Goal: Information Seeking & Learning: Learn about a topic

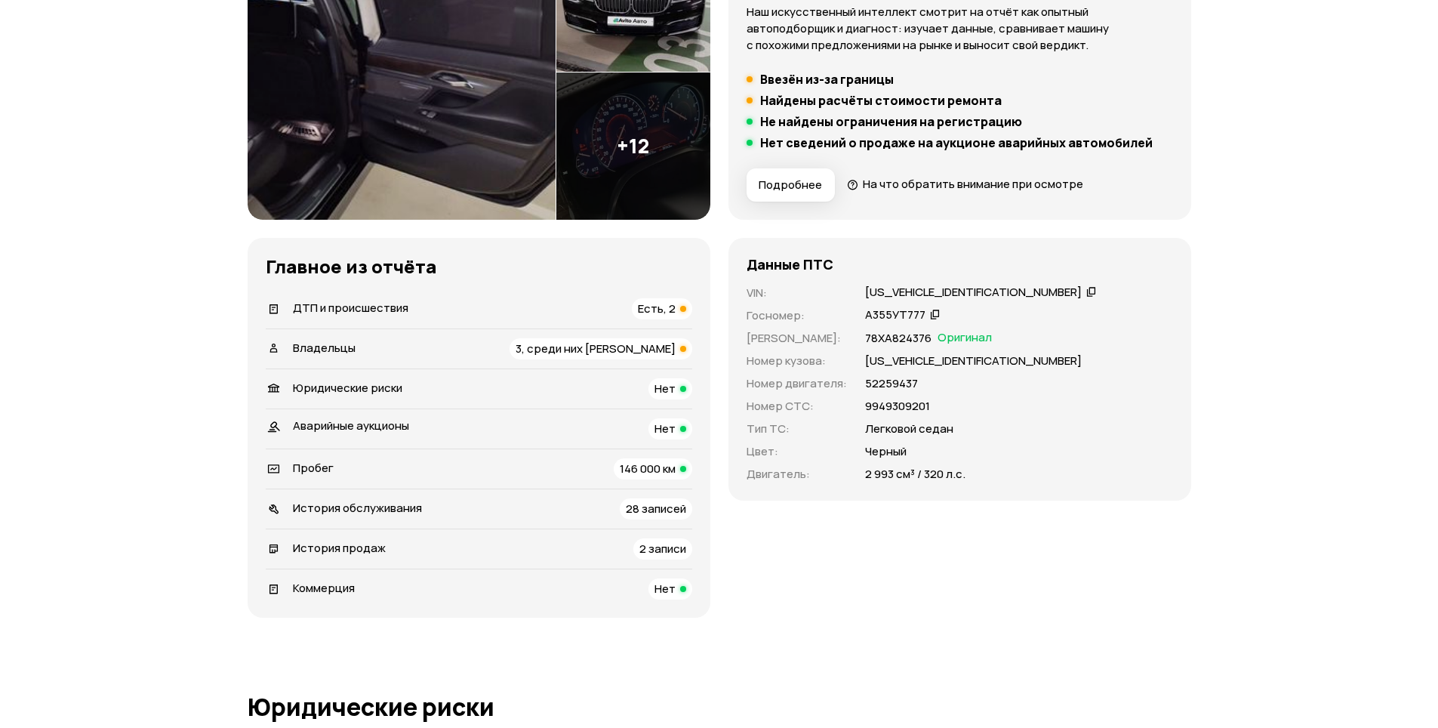
scroll to position [302, 0]
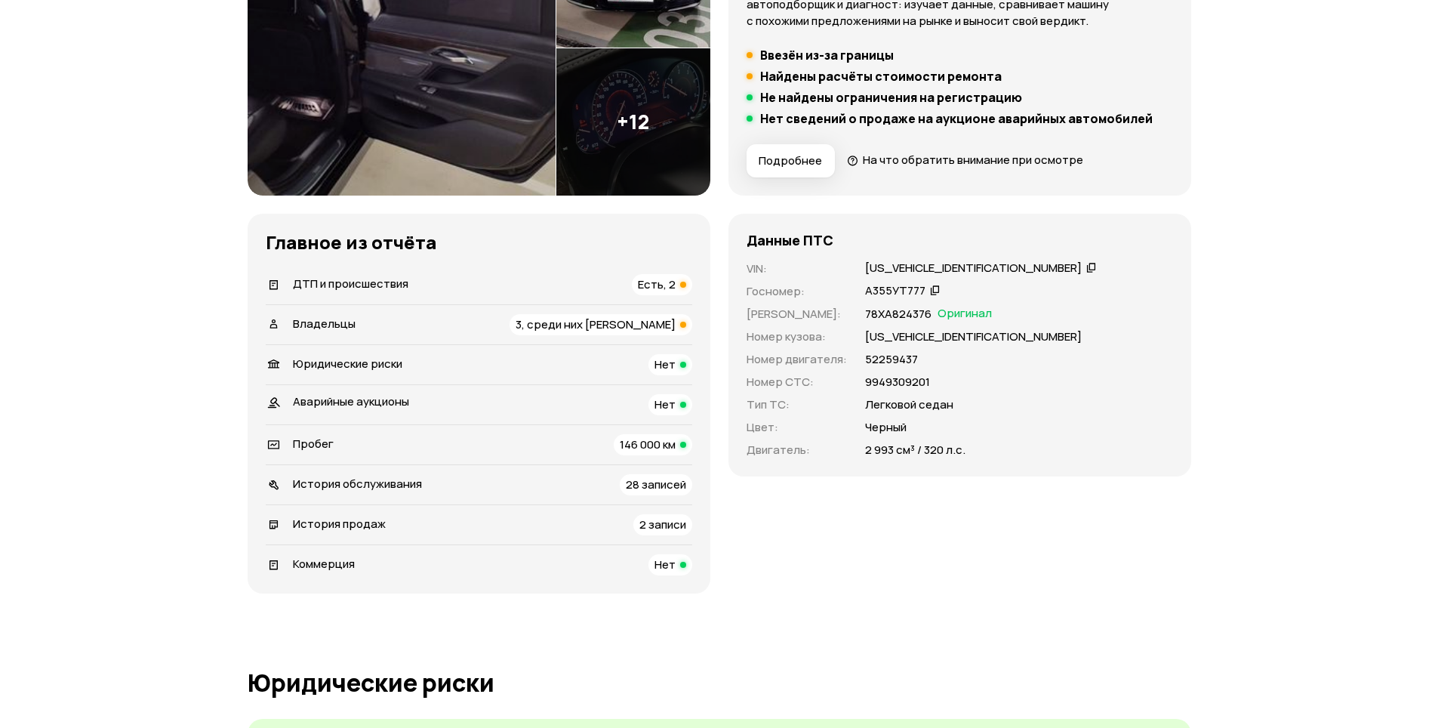
click at [649, 322] on span "3, среди них [PERSON_NAME]" at bounding box center [596, 324] width 160 height 16
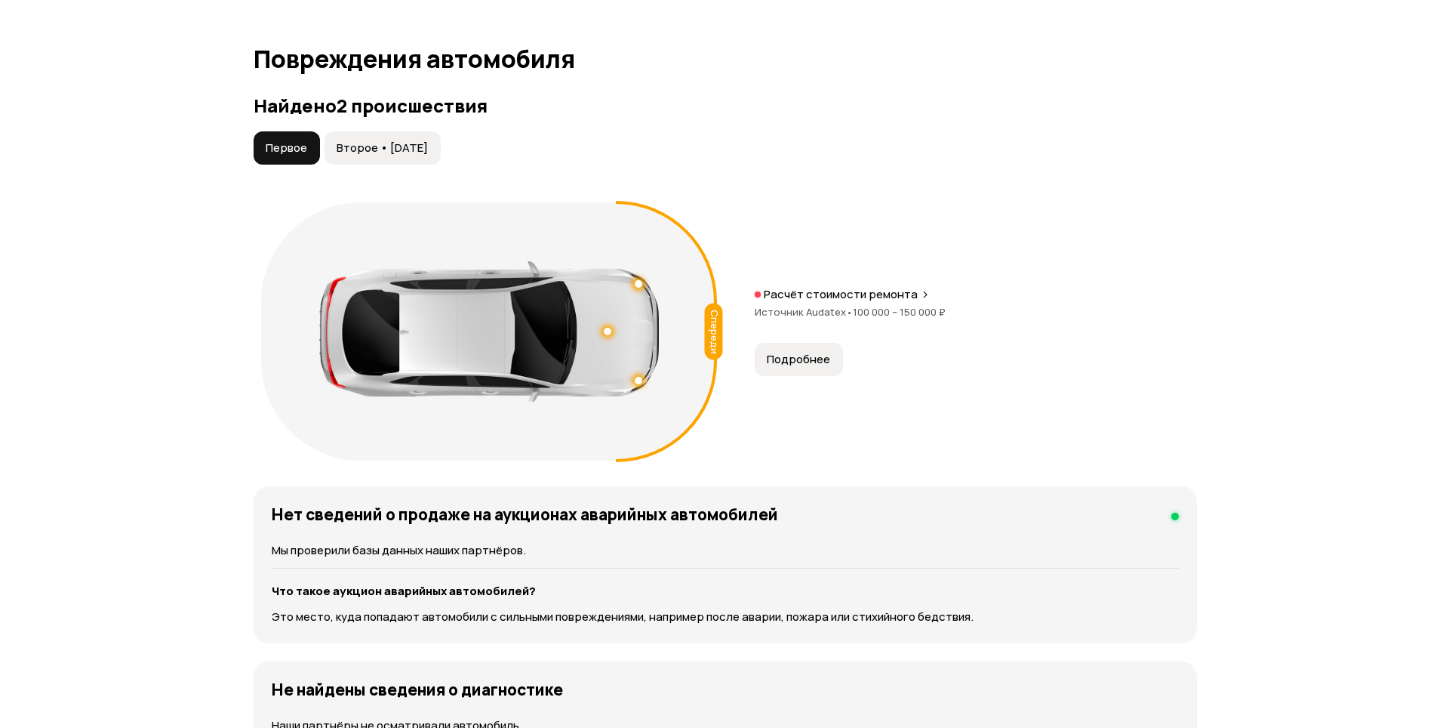
scroll to position [1545, 0]
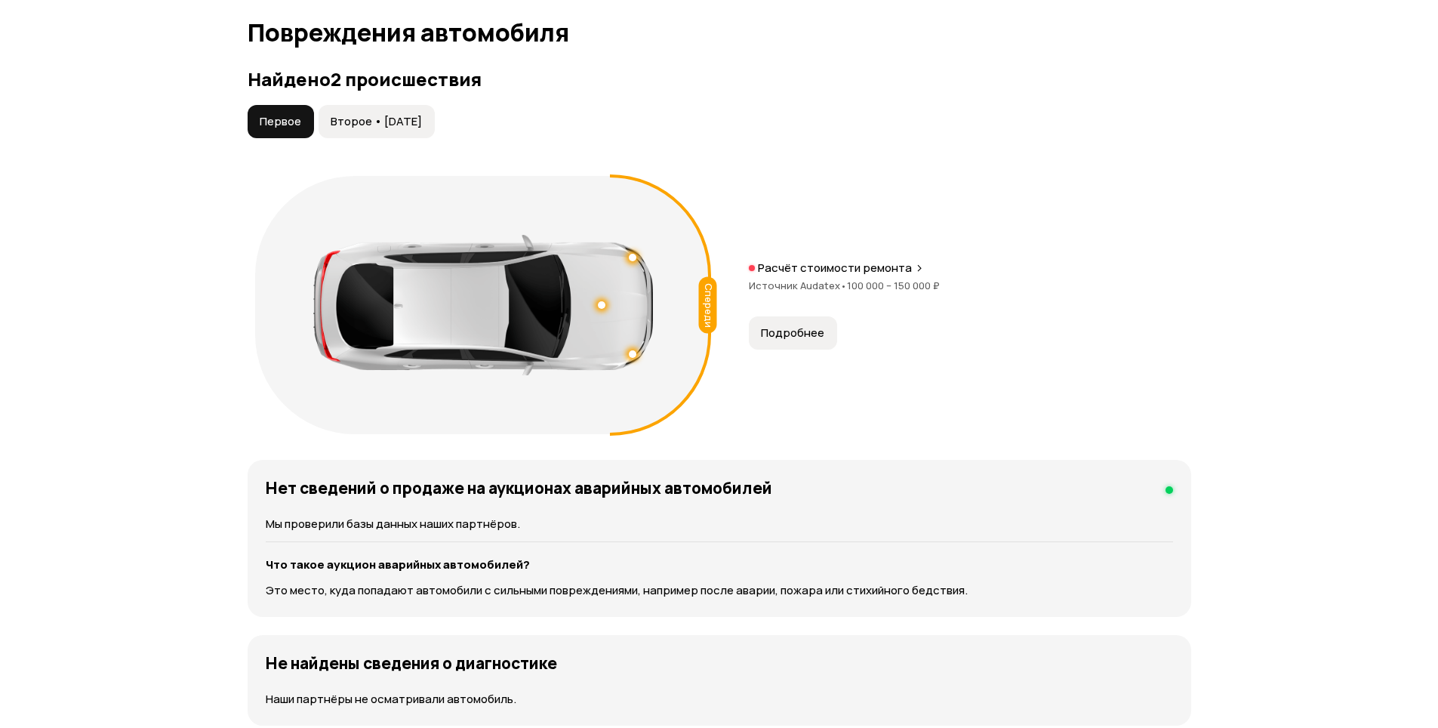
click at [797, 325] on span "Подробнее" at bounding box center [792, 332] width 63 height 15
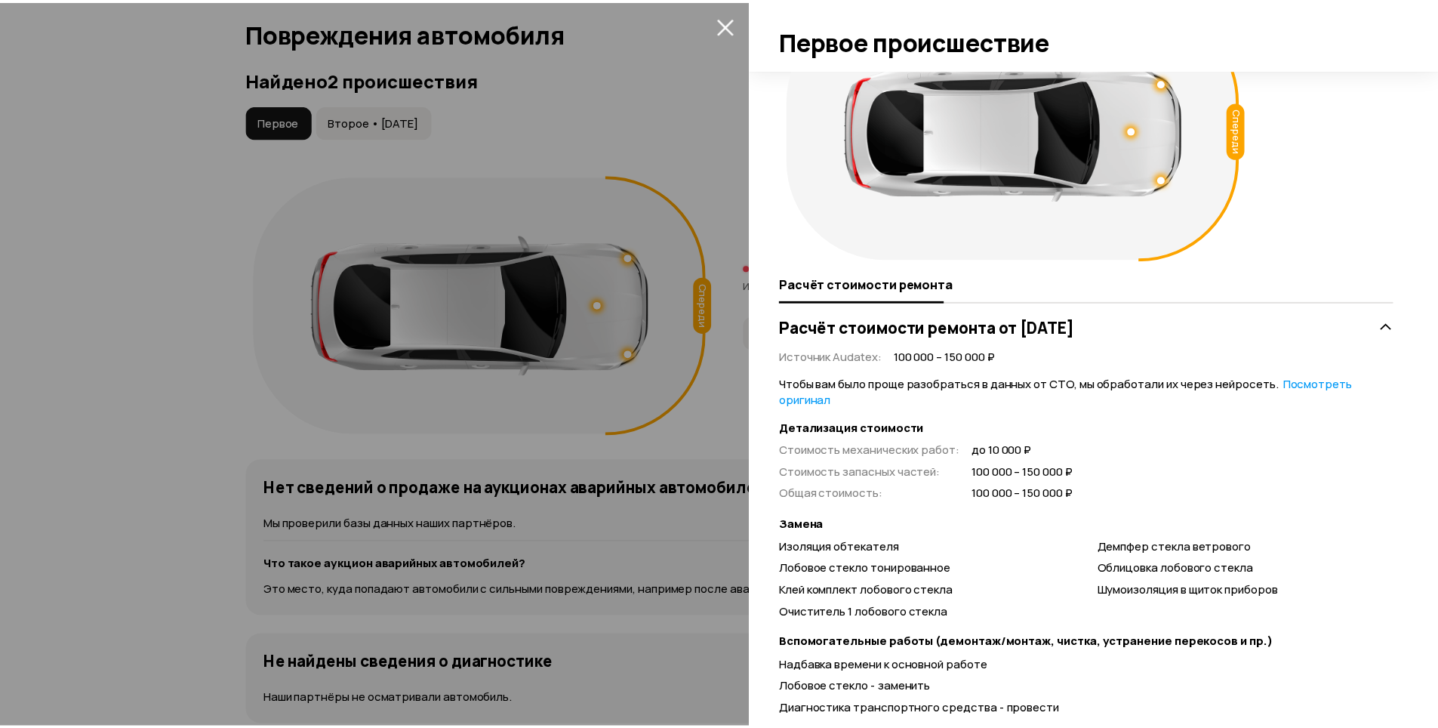
scroll to position [137, 0]
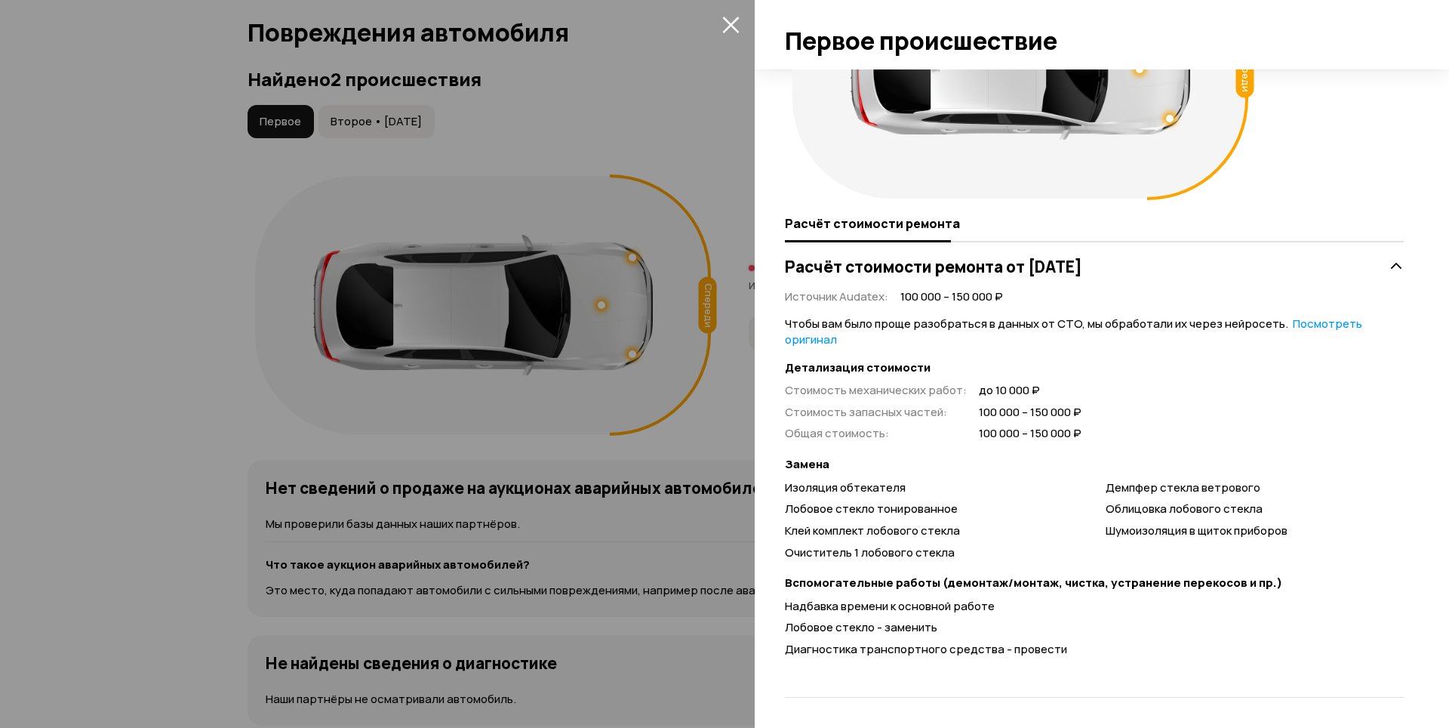
click at [233, 344] on div at bounding box center [724, 364] width 1449 height 728
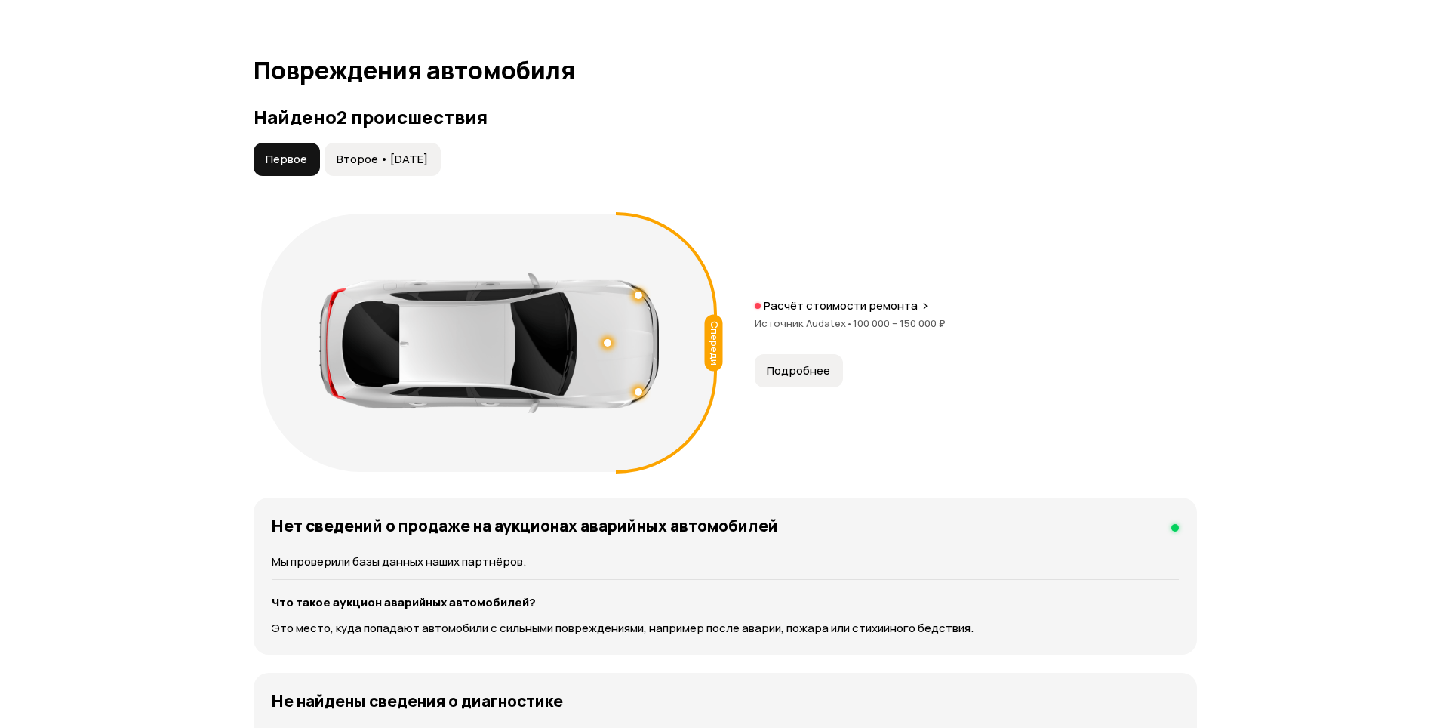
scroll to position [1394, 0]
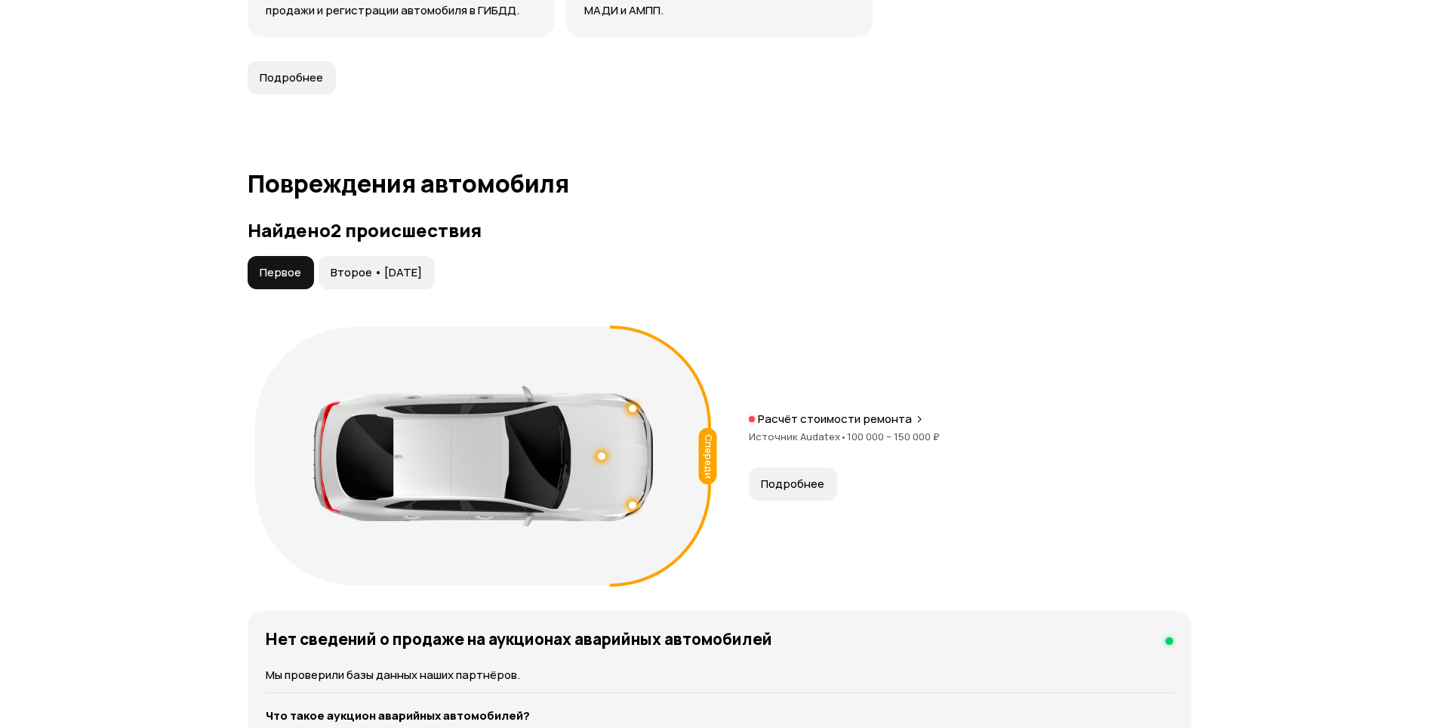
click at [368, 260] on button "Второе • [DATE]" at bounding box center [377, 272] width 116 height 33
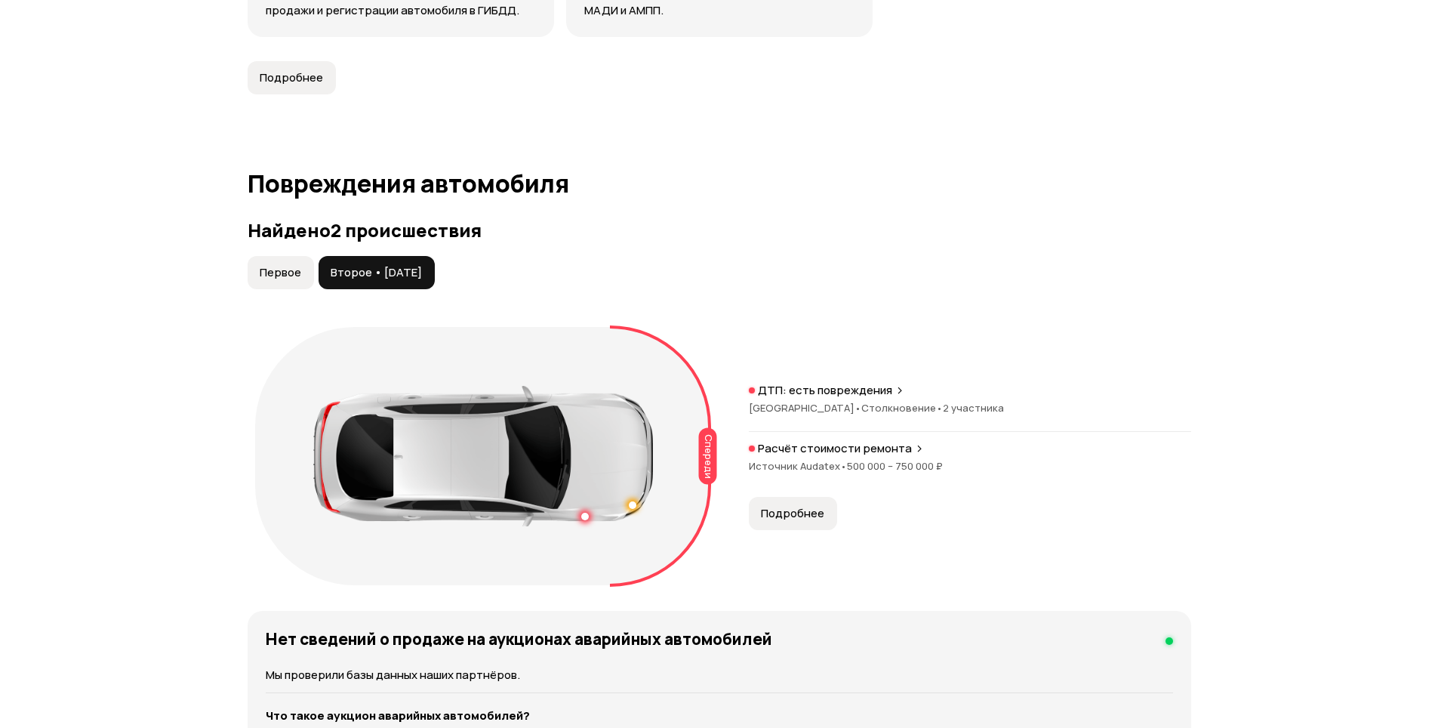
click at [807, 509] on span "Подробнее" at bounding box center [792, 513] width 63 height 15
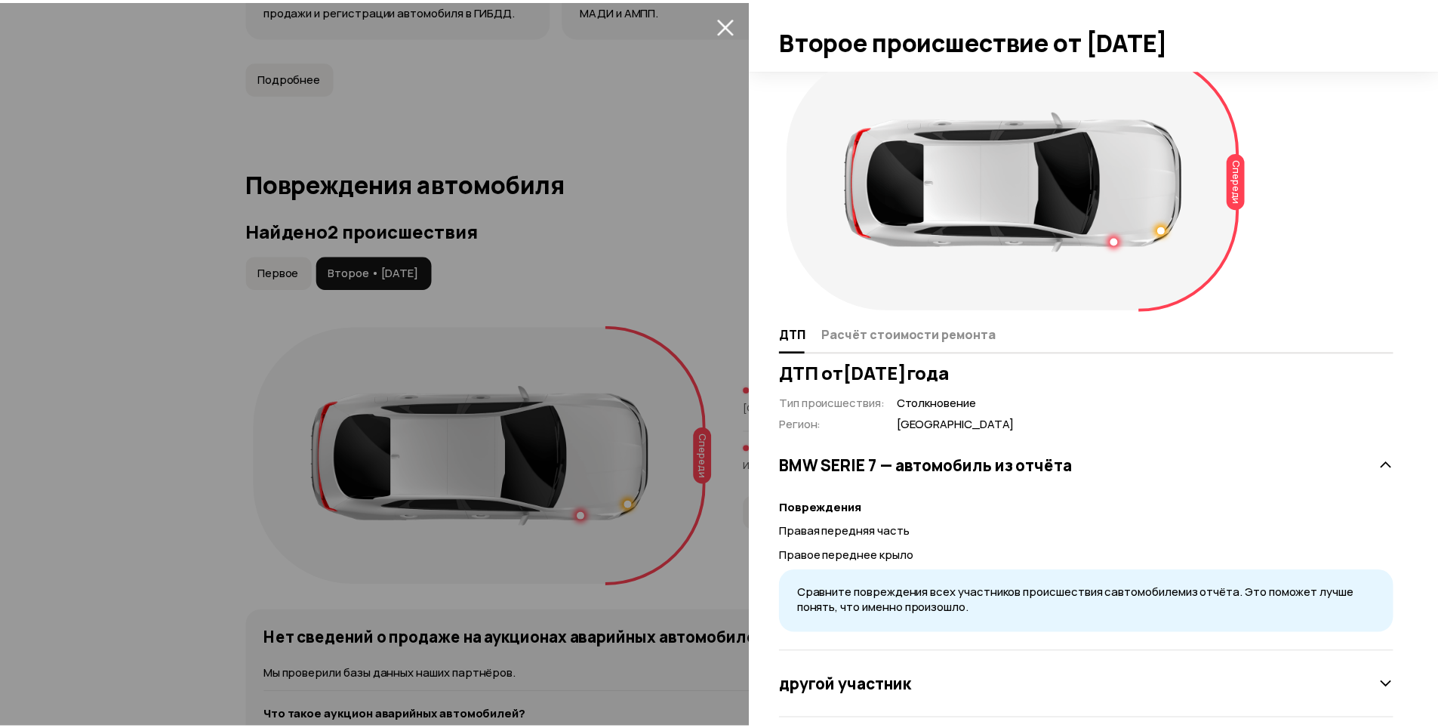
scroll to position [48, 0]
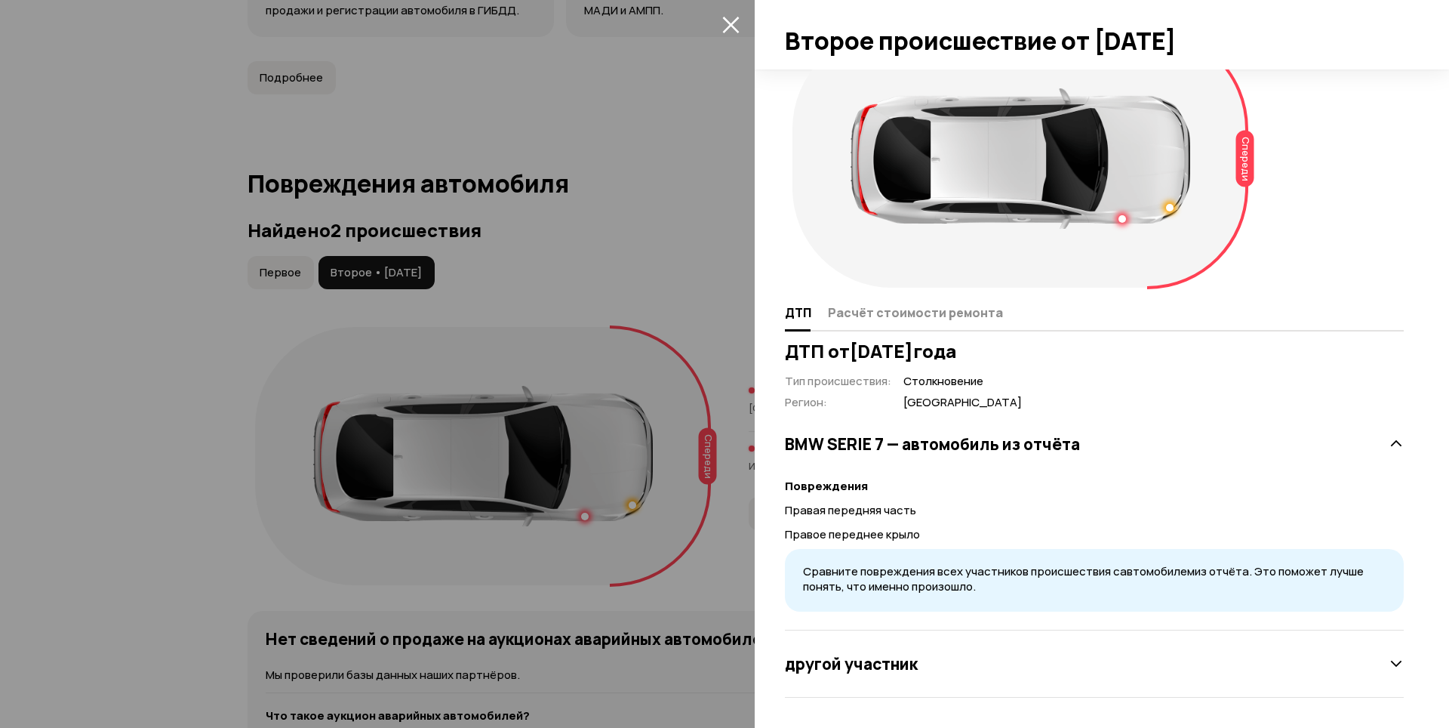
click at [1120, 217] on div at bounding box center [1123, 219] width 8 height 8
click at [1172, 210] on div at bounding box center [1170, 208] width 8 height 8
click at [593, 515] on div at bounding box center [724, 364] width 1449 height 728
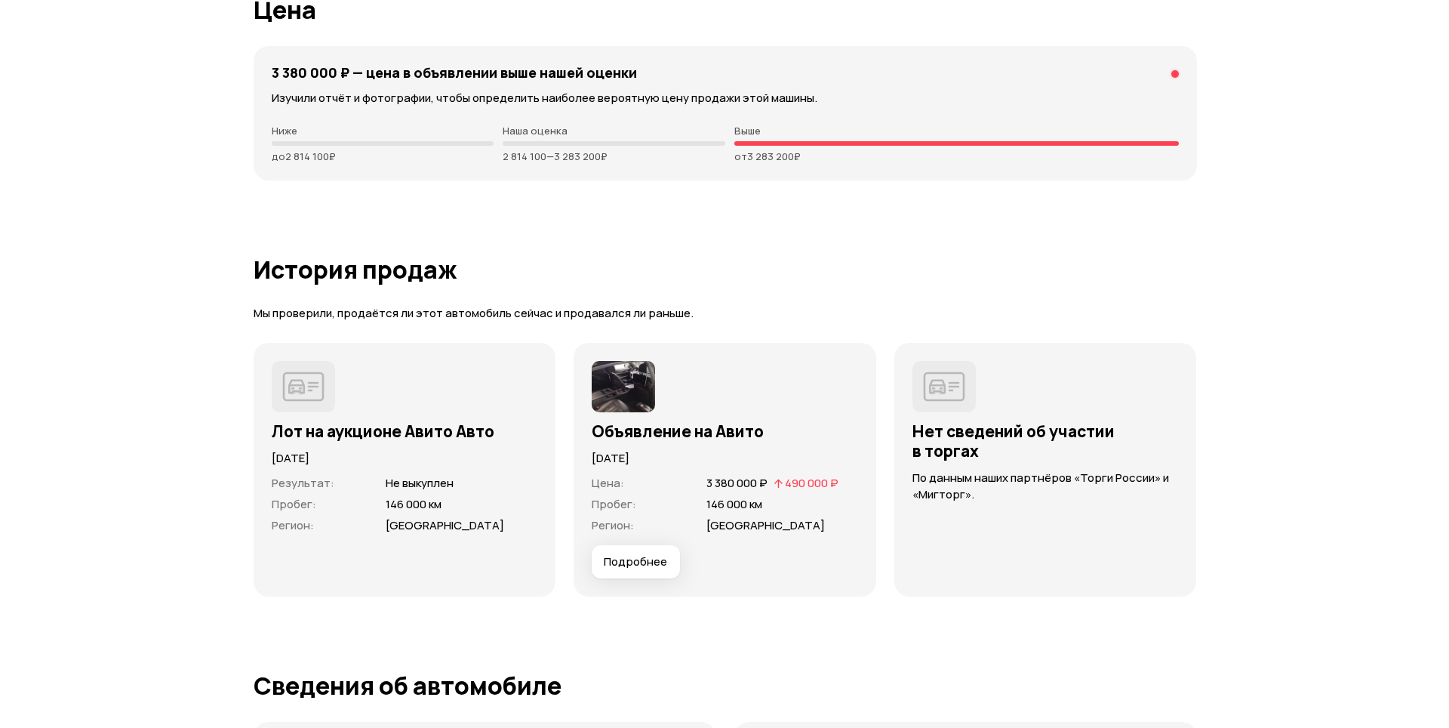
scroll to position [4112, 0]
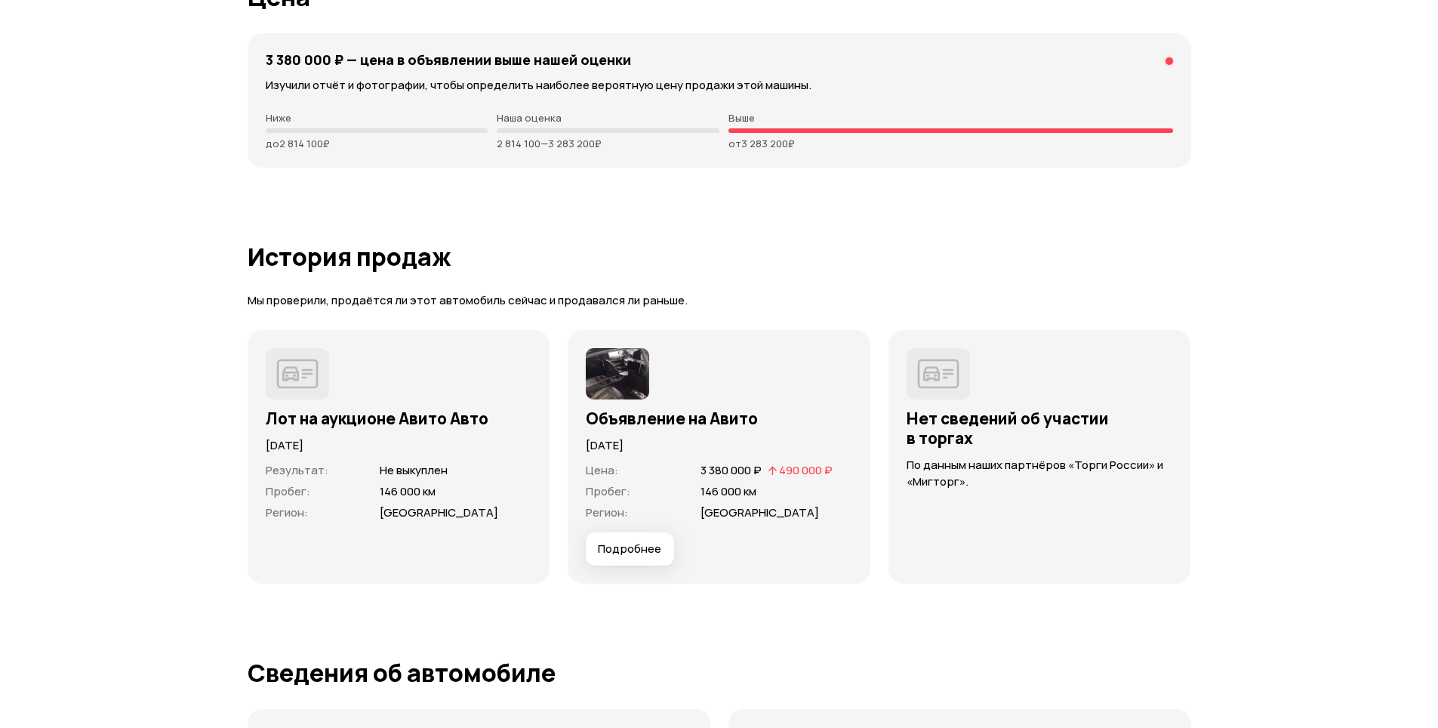
click at [621, 553] on span "Подробнее" at bounding box center [629, 548] width 63 height 15
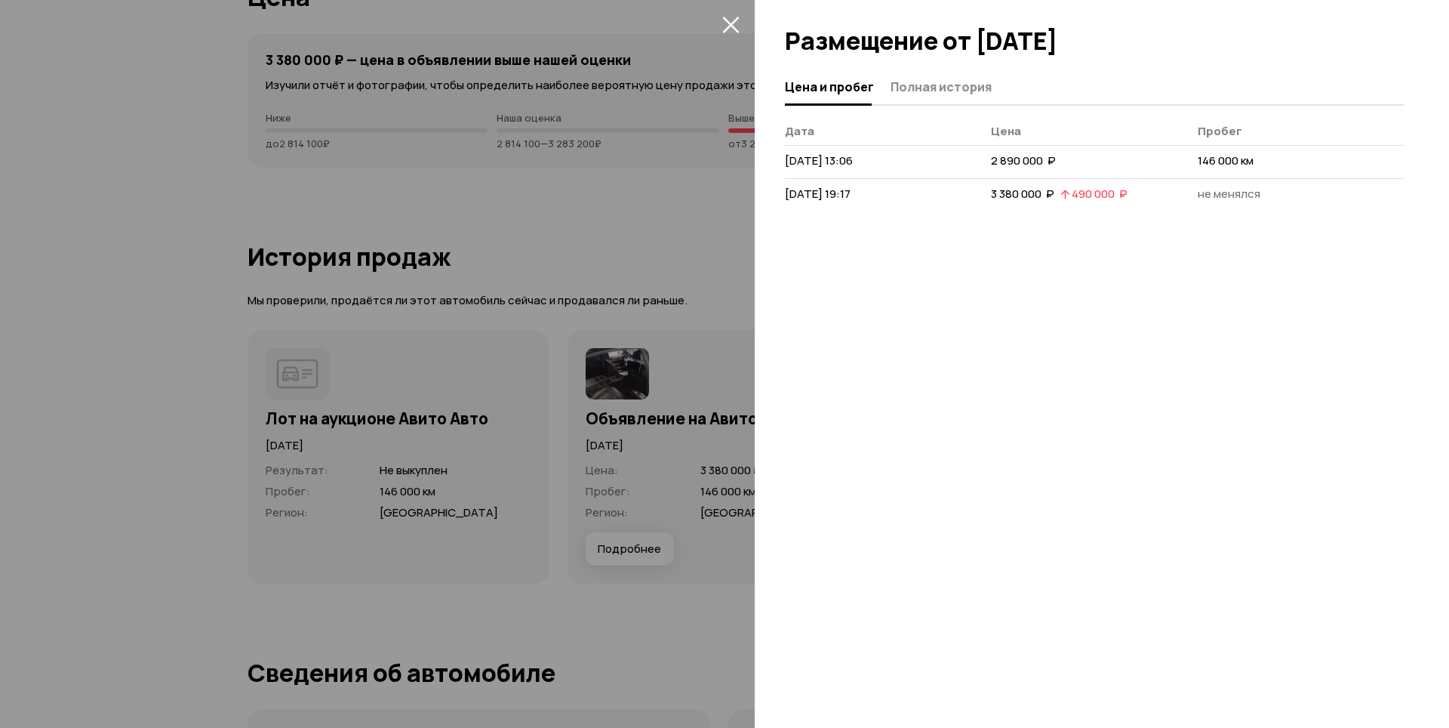
click at [610, 368] on div at bounding box center [724, 364] width 1449 height 728
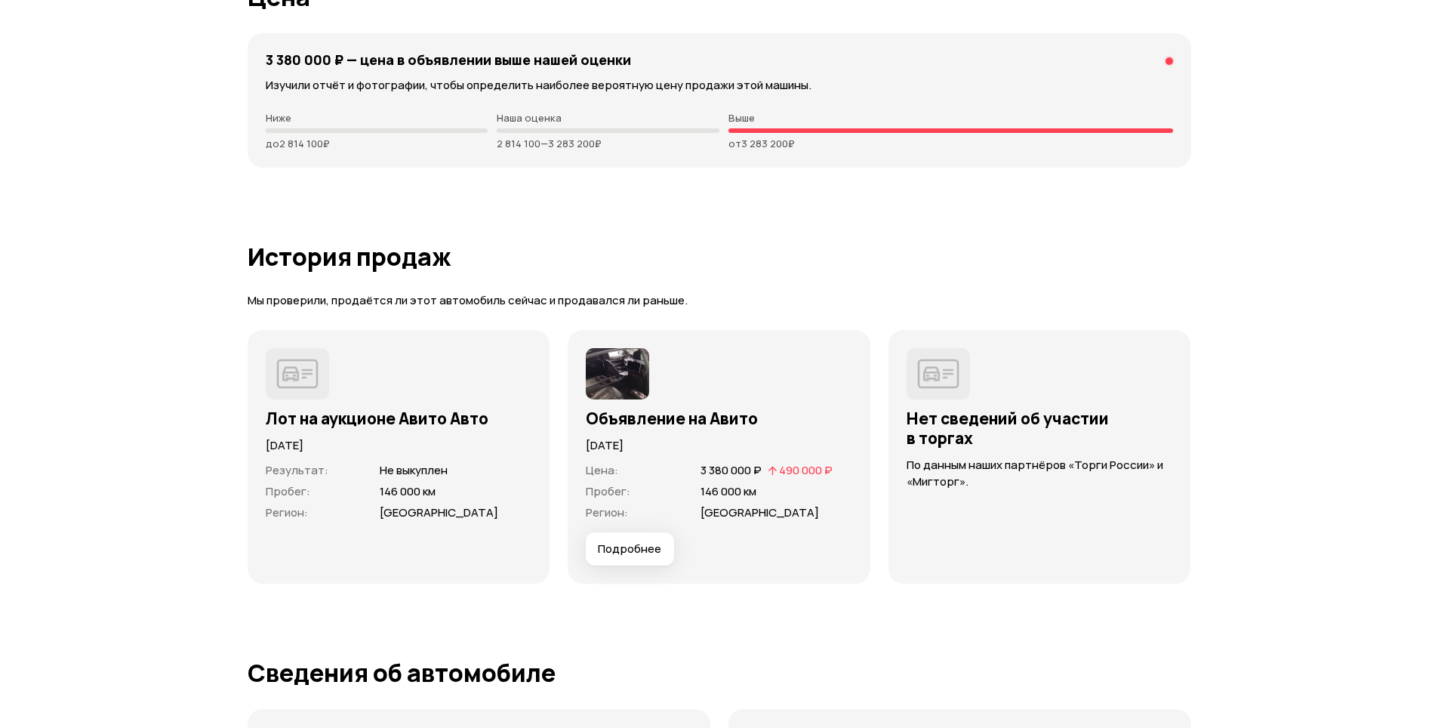
click at [612, 377] on img at bounding box center [617, 373] width 63 height 51
click at [611, 384] on img at bounding box center [617, 373] width 63 height 51
click at [621, 547] on span "Подробнее" at bounding box center [629, 548] width 63 height 15
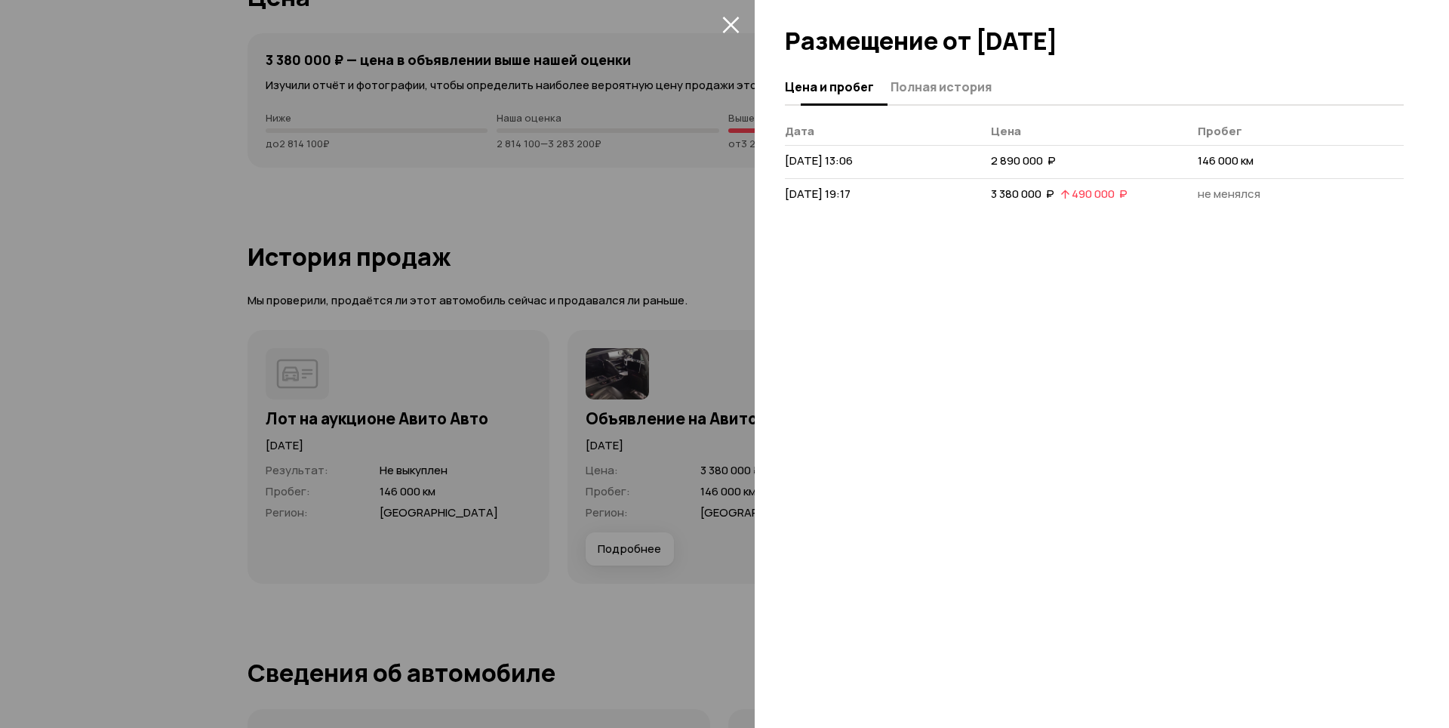
click at [946, 86] on span "Полная история" at bounding box center [941, 86] width 101 height 15
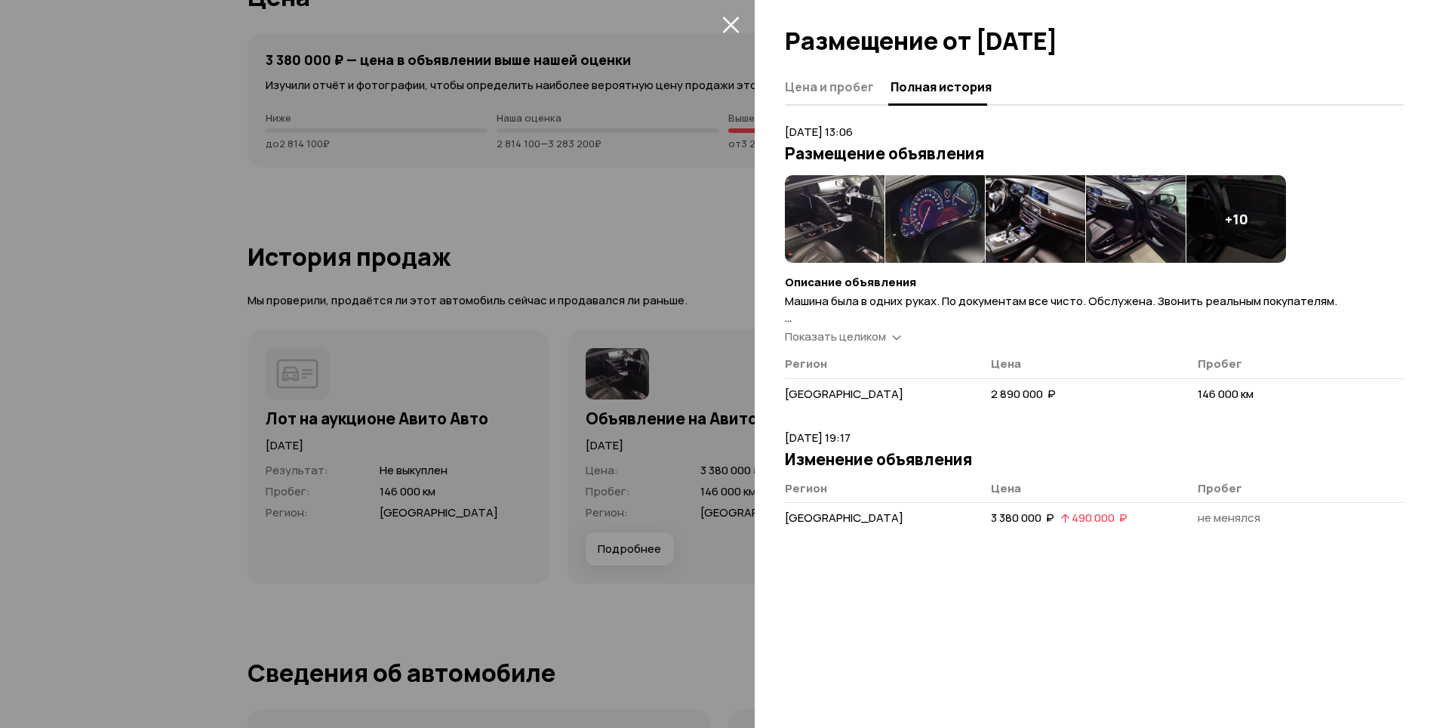
click at [818, 207] on img at bounding box center [835, 219] width 100 height 88
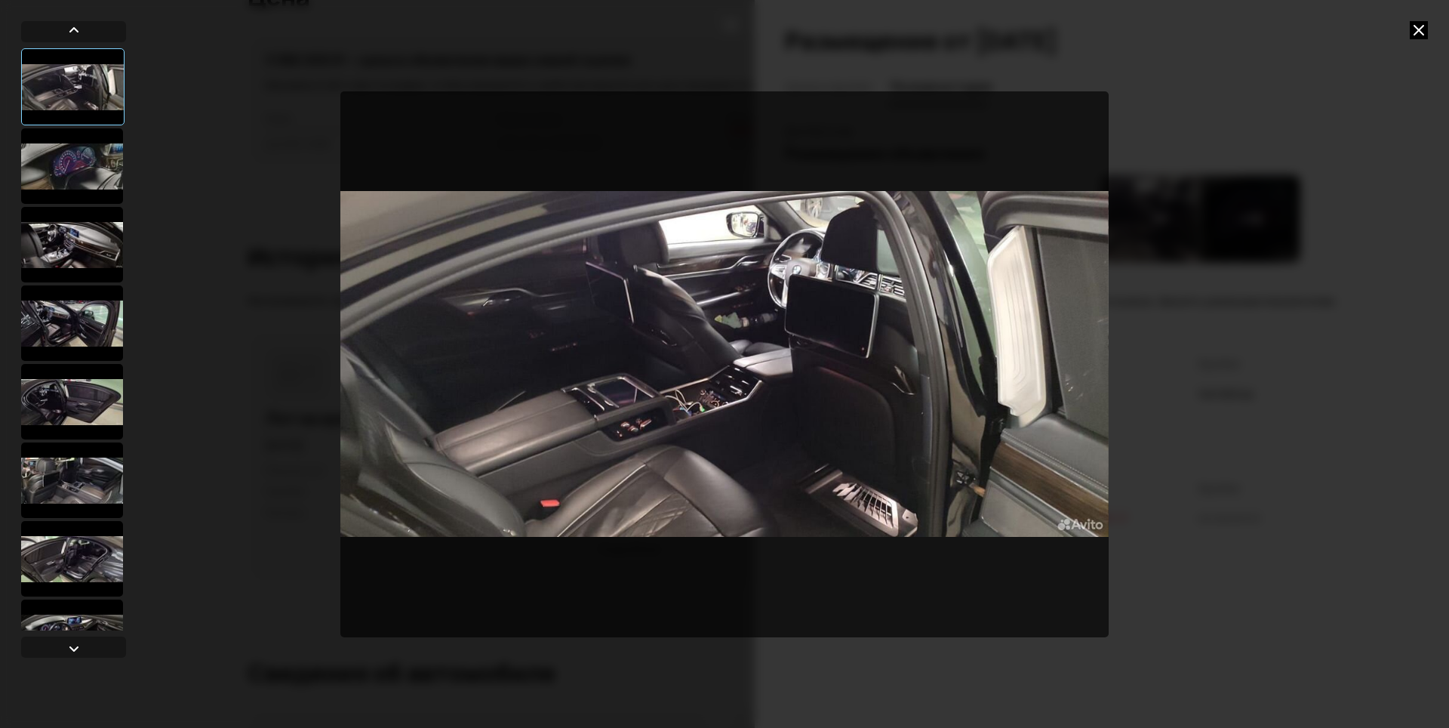
drag, startPoint x: 32, startPoint y: 120, endPoint x: 81, endPoint y: 168, distance: 68.3
click at [38, 128] on div at bounding box center [73, 339] width 105 height 582
click at [79, 172] on div at bounding box center [72, 165] width 102 height 75
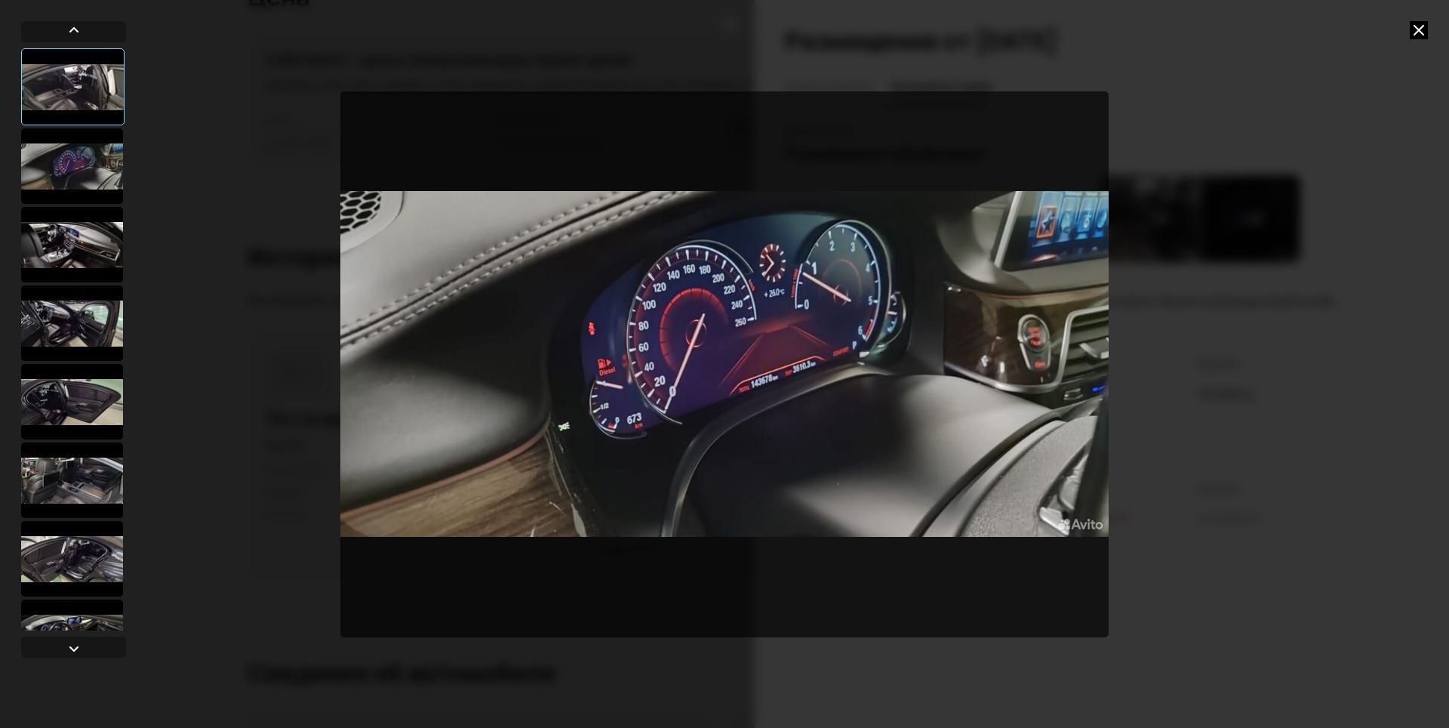
click at [87, 269] on div at bounding box center [72, 244] width 102 height 75
click at [133, 248] on div at bounding box center [724, 364] width 1449 height 728
click at [80, 255] on div at bounding box center [72, 244] width 102 height 75
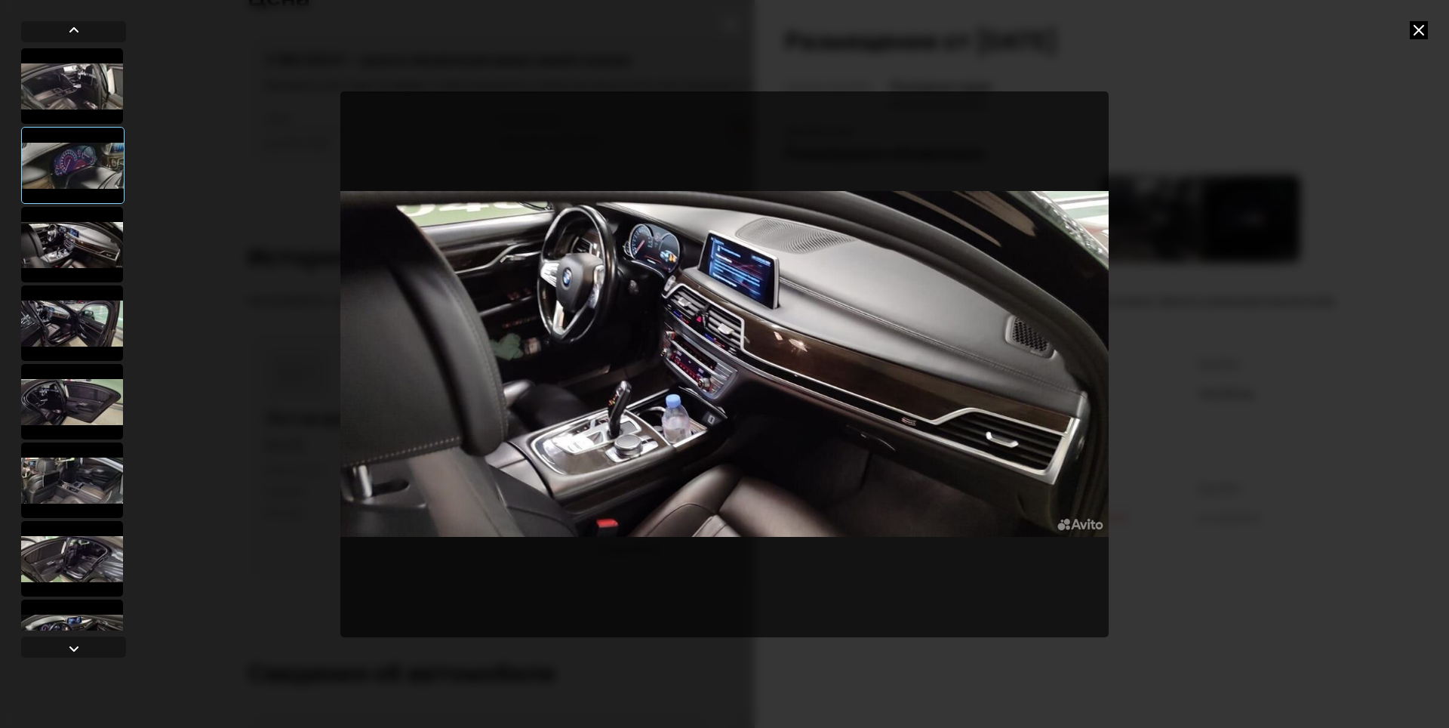
click at [56, 324] on div at bounding box center [72, 322] width 102 height 75
click at [54, 326] on div at bounding box center [72, 322] width 102 height 75
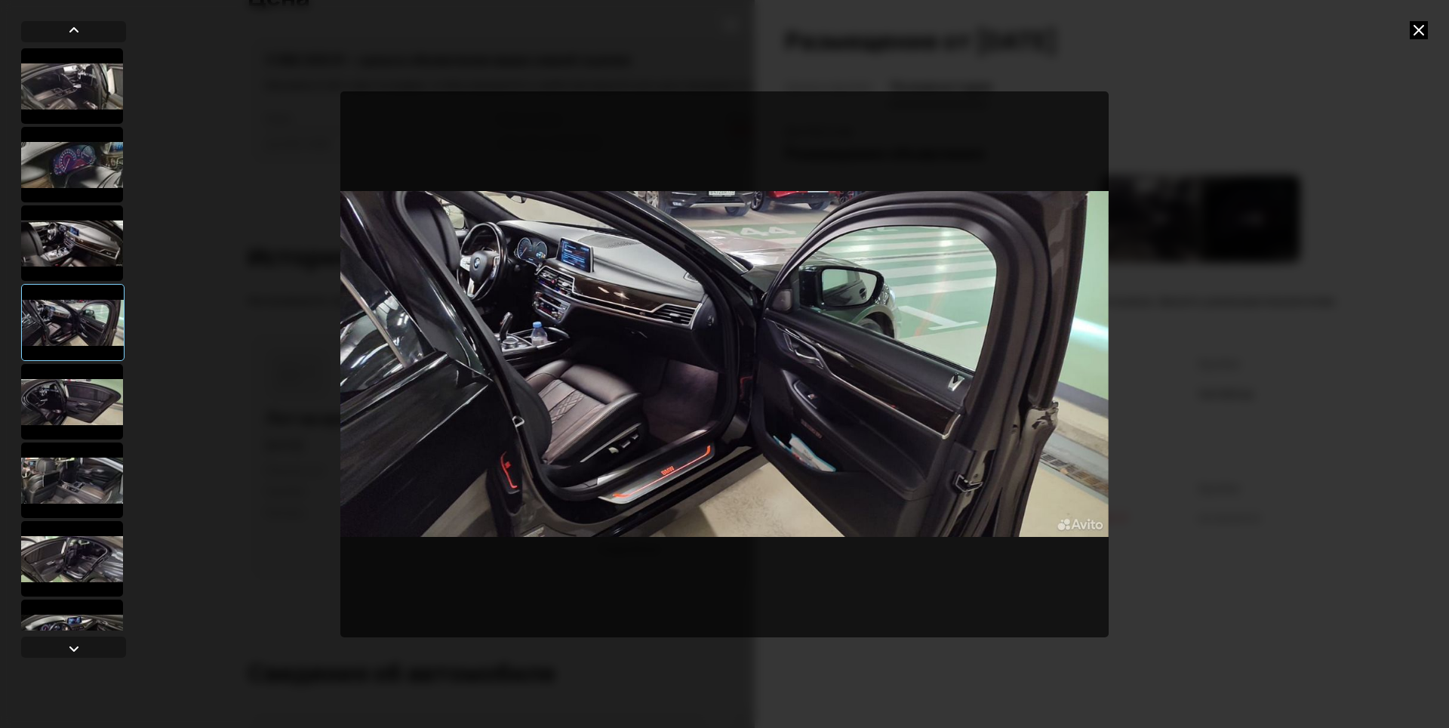
click at [75, 370] on div at bounding box center [72, 401] width 102 height 75
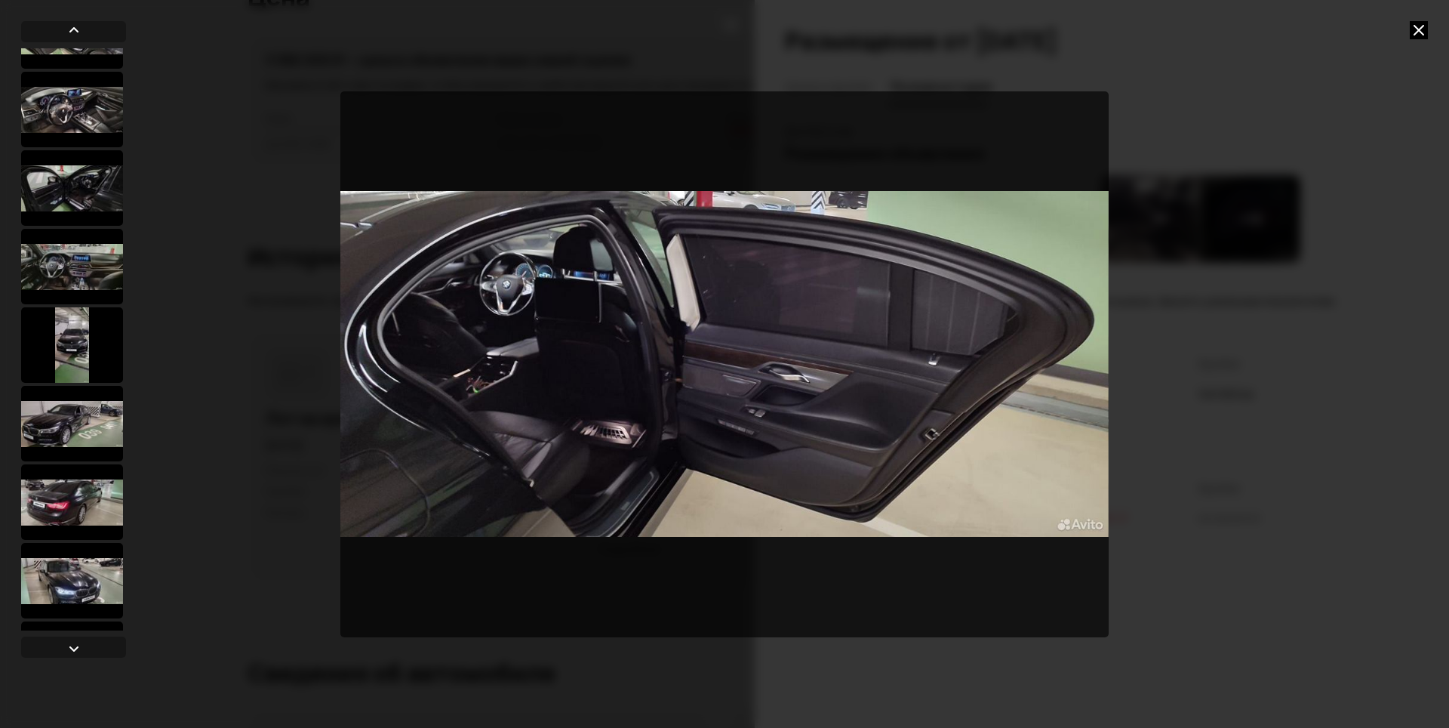
scroll to position [528, 0]
click at [96, 428] on div at bounding box center [72, 422] width 102 height 75
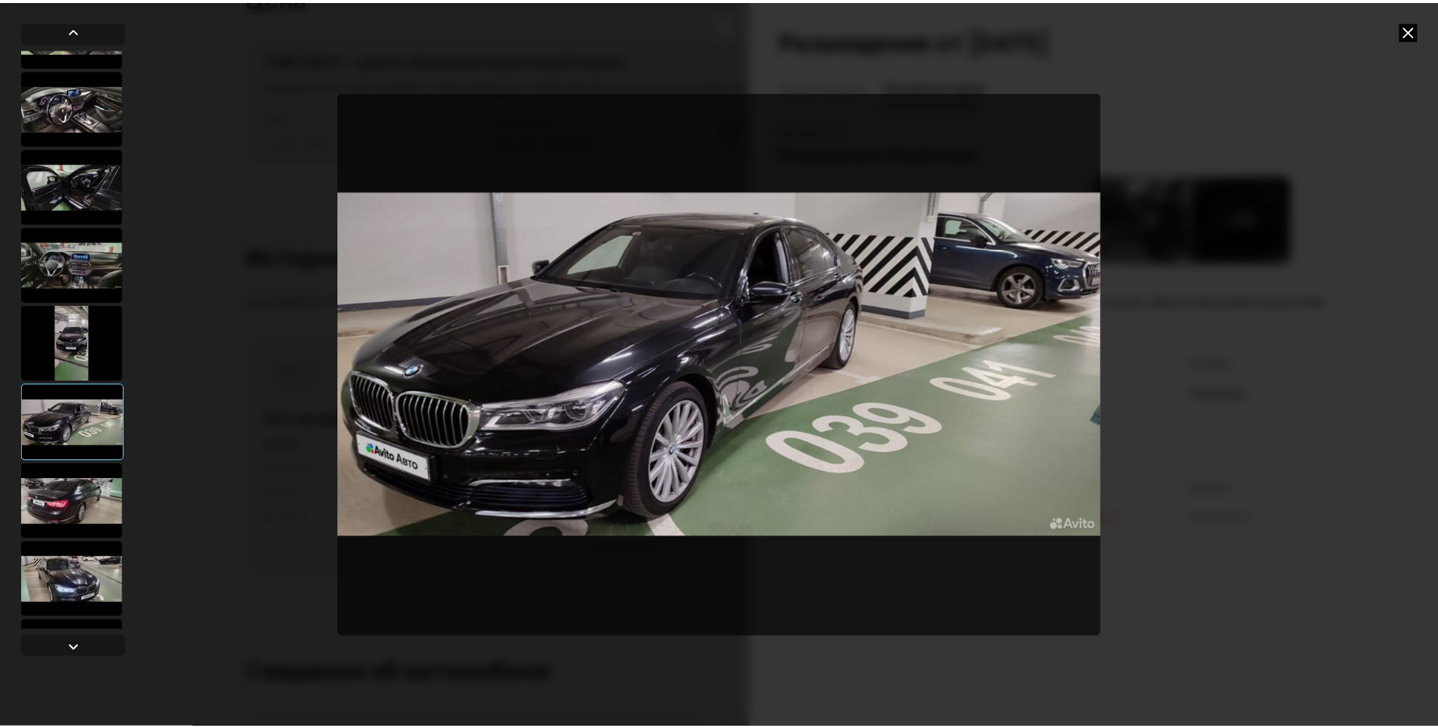
scroll to position [527, 0]
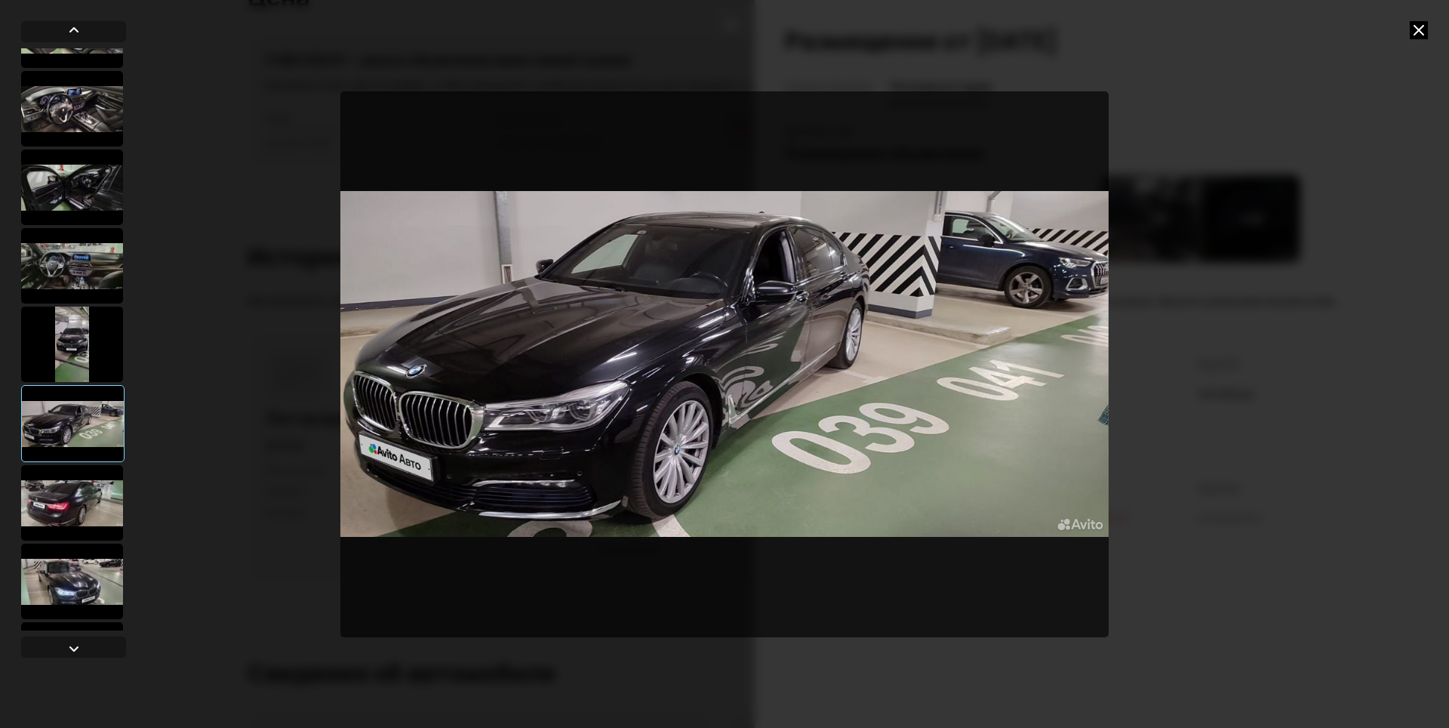
click at [1165, 225] on div at bounding box center [724, 364] width 1449 height 728
click at [1417, 26] on icon at bounding box center [1419, 30] width 18 height 18
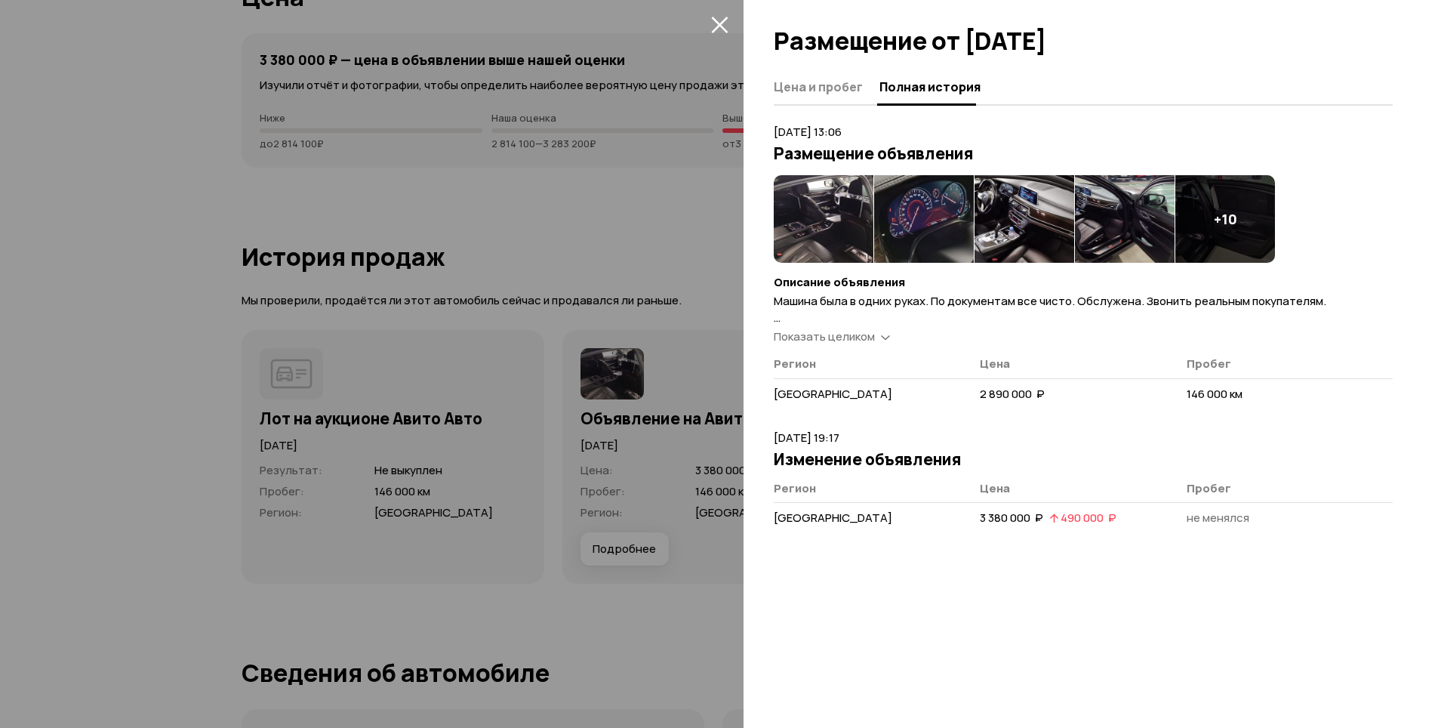
click at [600, 610] on div at bounding box center [719, 364] width 1438 height 728
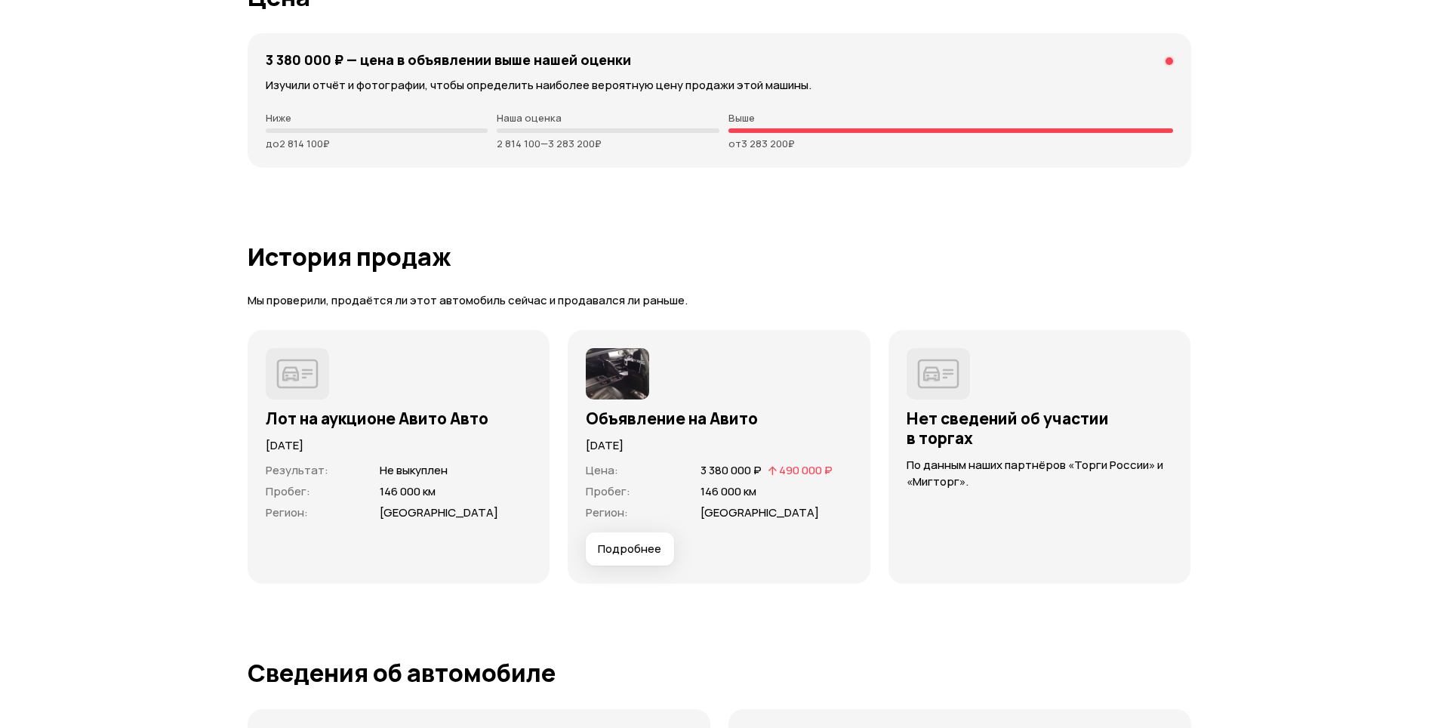
click at [630, 548] on span "Подробнее" at bounding box center [629, 548] width 63 height 15
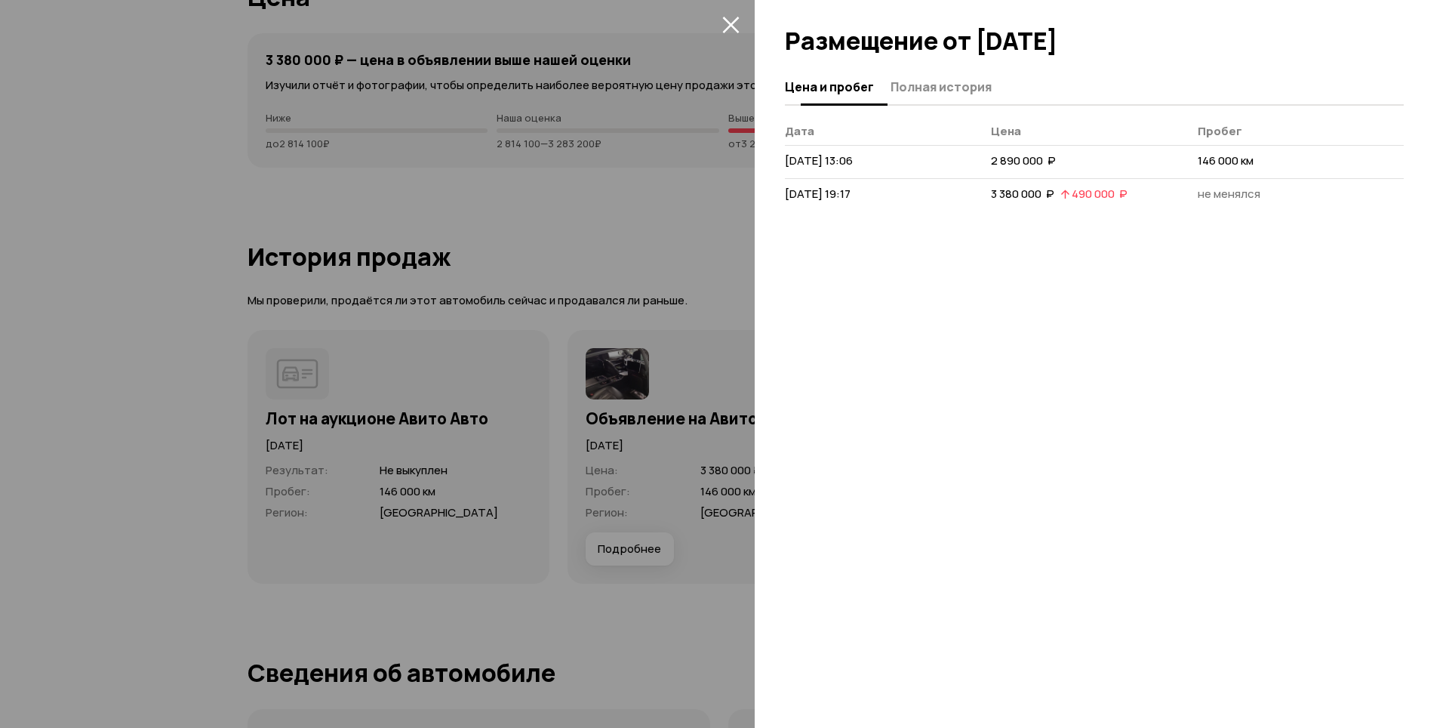
click at [934, 94] on span "Полная история" at bounding box center [941, 86] width 101 height 15
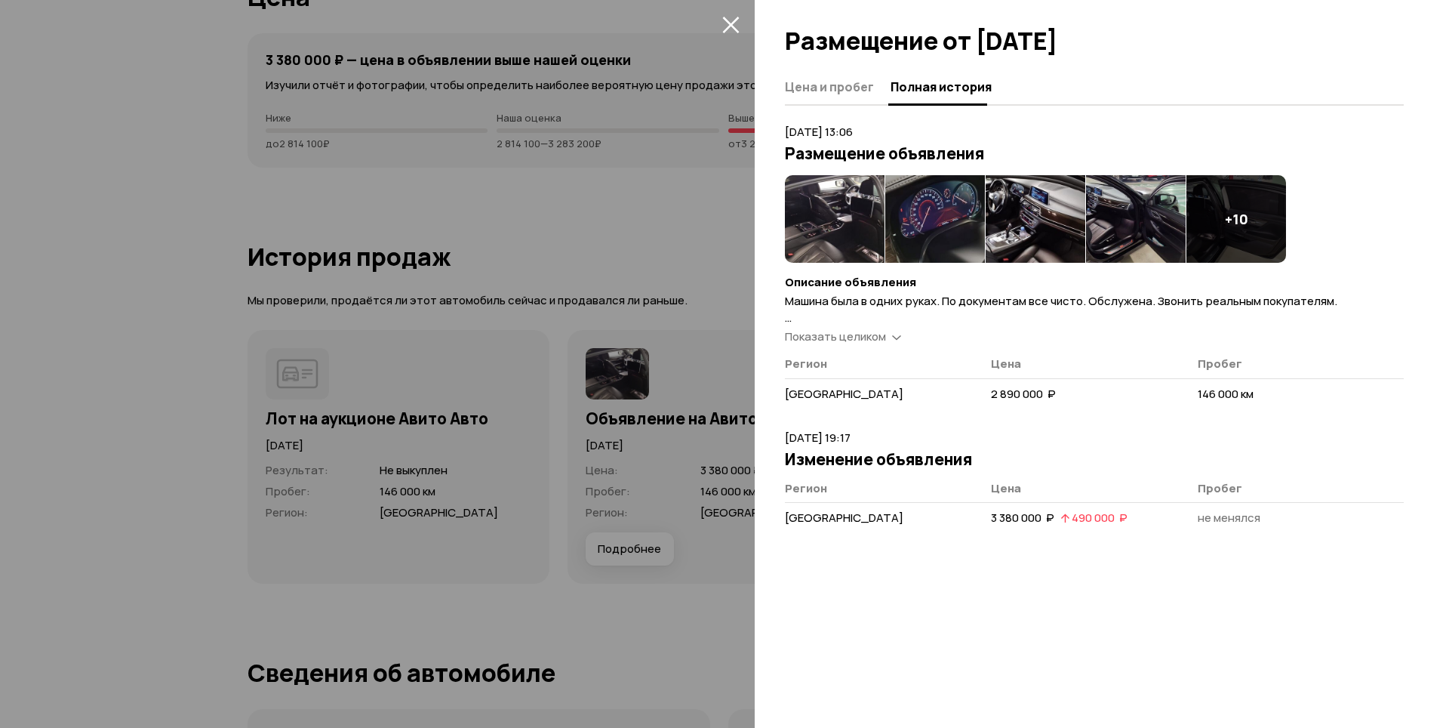
click at [809, 342] on span "Показать целиком" at bounding box center [835, 336] width 101 height 16
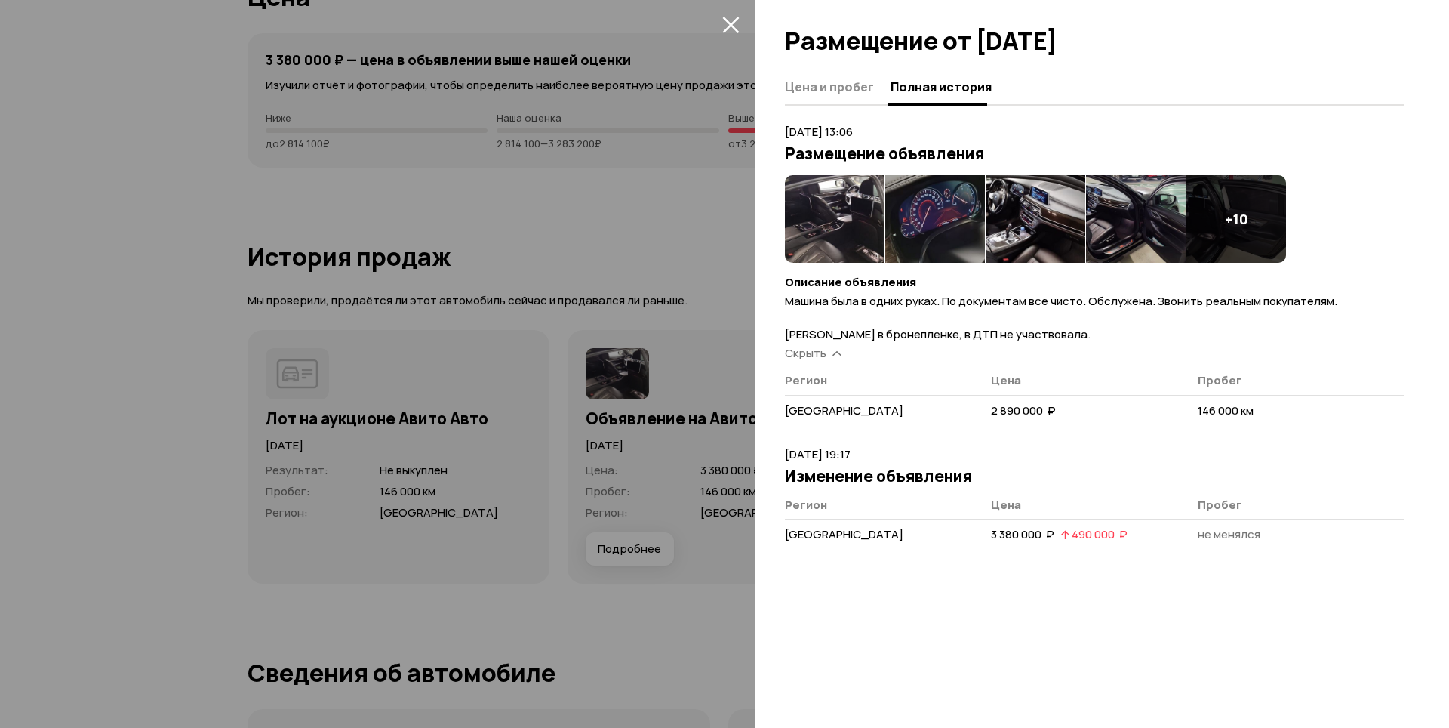
click at [663, 243] on div at bounding box center [724, 364] width 1449 height 728
